Goal: Task Accomplishment & Management: Use online tool/utility

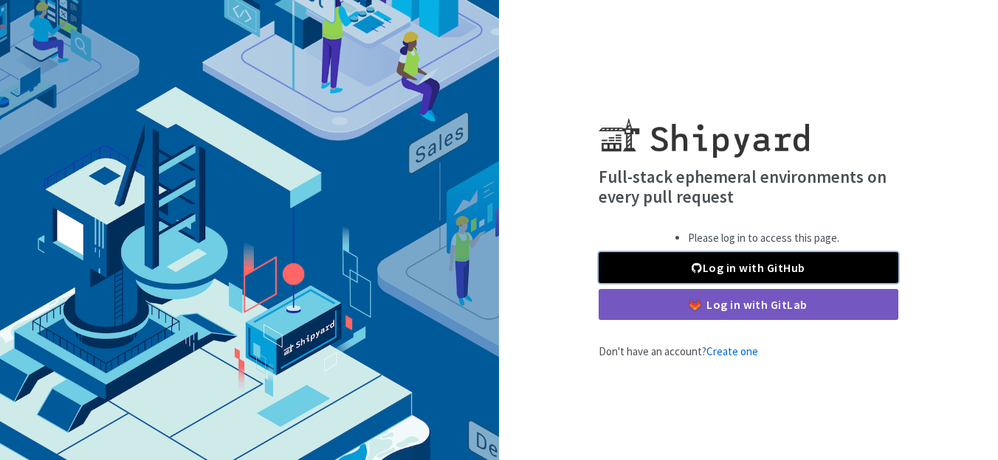
click at [684, 276] on link "Log in with GitHub" at bounding box center [748, 267] width 300 height 31
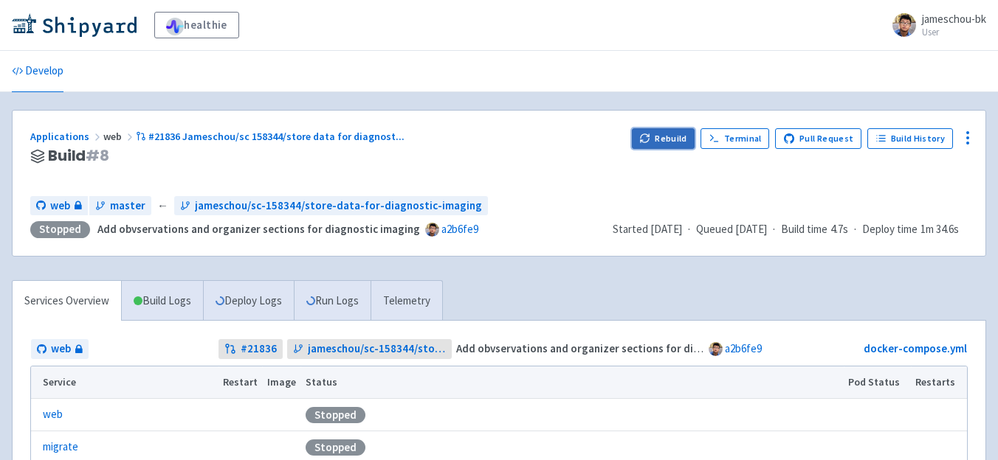
click at [646, 133] on icon "button" at bounding box center [644, 138] width 11 height 11
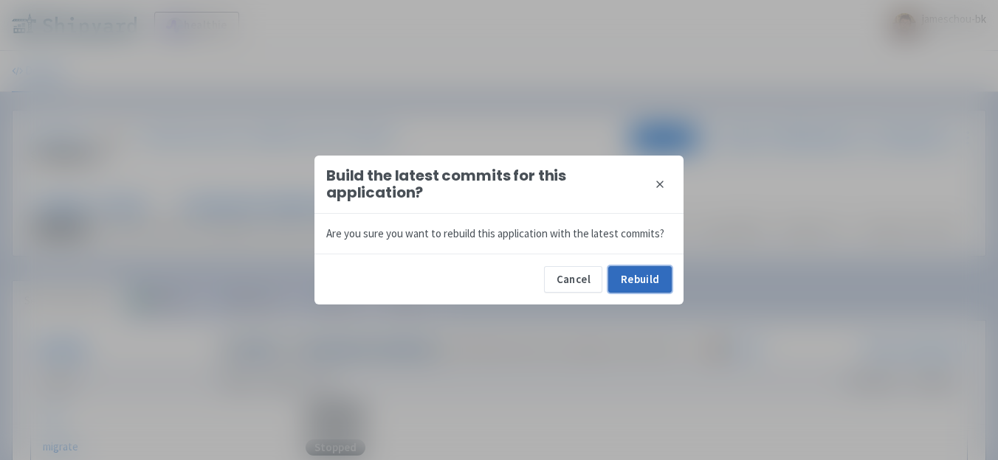
click at [638, 286] on button "Rebuild" at bounding box center [639, 279] width 63 height 27
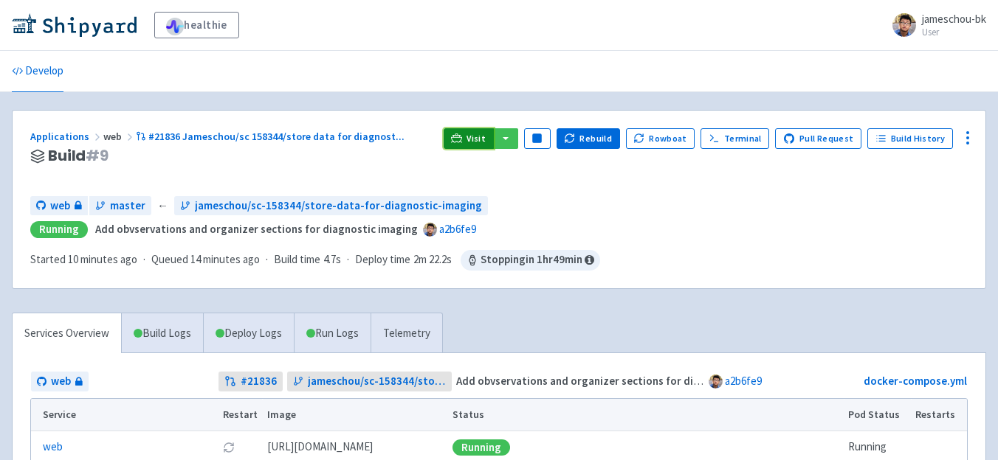
click at [473, 135] on link "Visit" at bounding box center [468, 138] width 50 height 21
